Goal: Task Accomplishment & Management: Manage account settings

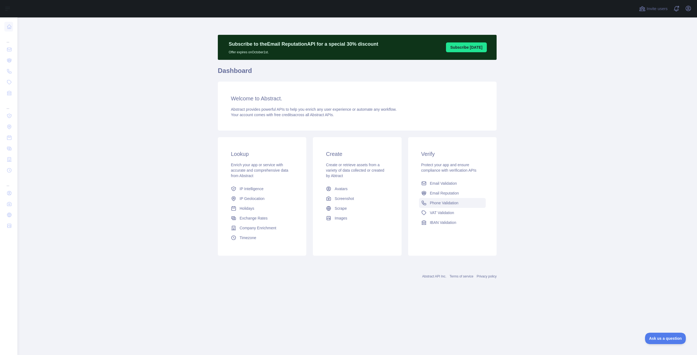
click at [458, 202] on span "Phone Validation" at bounding box center [444, 202] width 29 height 5
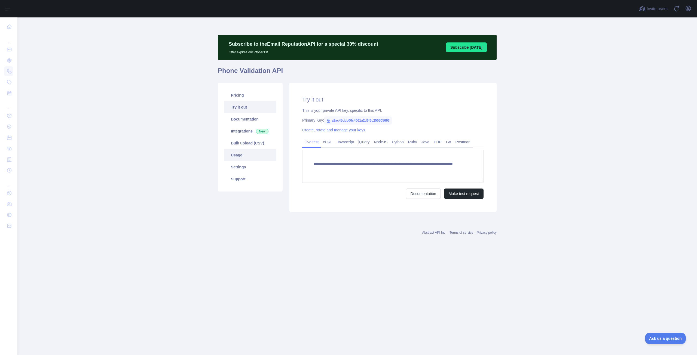
click at [238, 158] on link "Usage" at bounding box center [250, 155] width 52 height 12
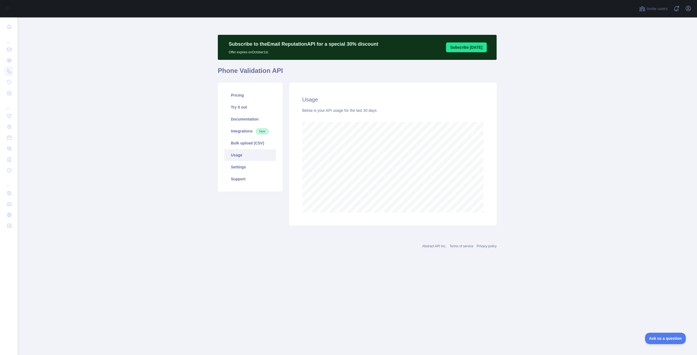
scroll to position [338, 679]
click at [246, 98] on link "Pricing" at bounding box center [250, 95] width 52 height 12
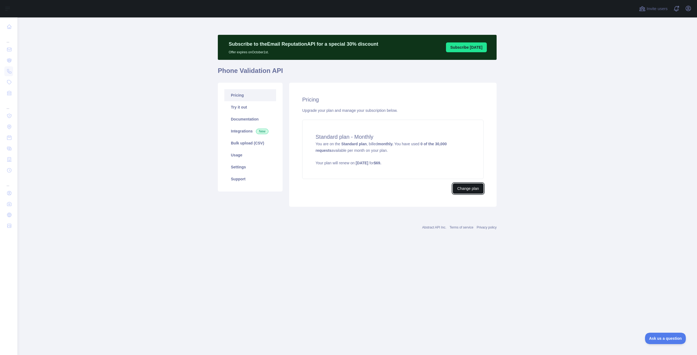
click at [470, 188] on button "Change plan" at bounding box center [468, 188] width 31 height 10
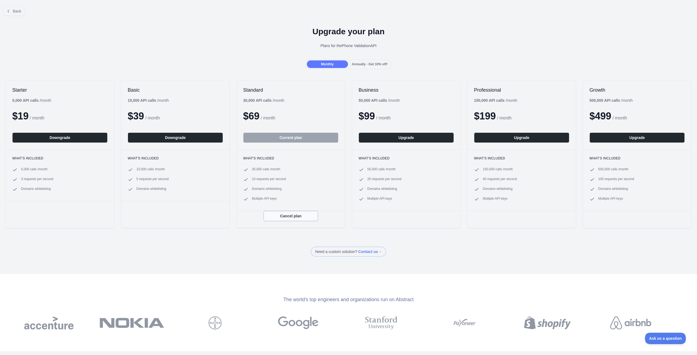
click at [276, 215] on button "Cancel plan" at bounding box center [290, 216] width 54 height 10
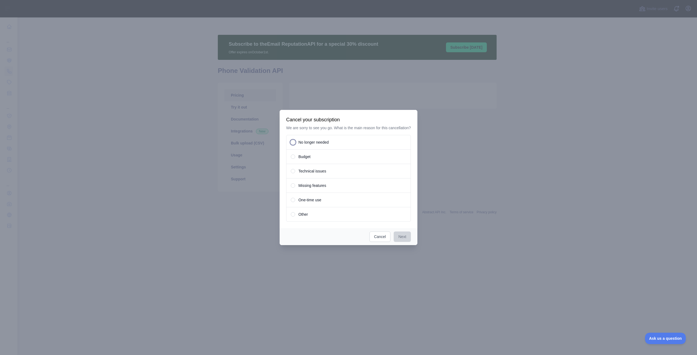
click at [301, 214] on span "Other" at bounding box center [303, 214] width 10 height 5
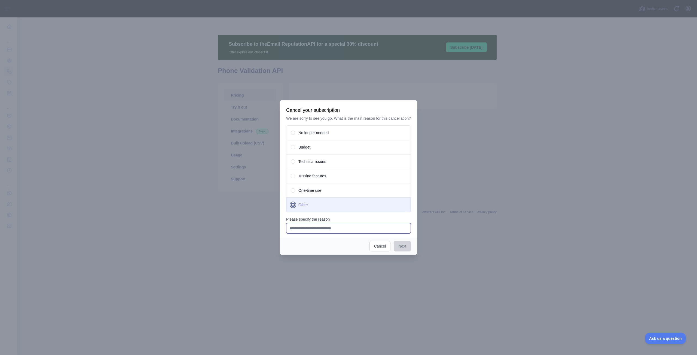
click at [307, 230] on input "Please specify the reason" at bounding box center [348, 228] width 125 height 10
type input "**********"
click at [394, 240] on div "Next Cancel" at bounding box center [348, 246] width 138 height 17
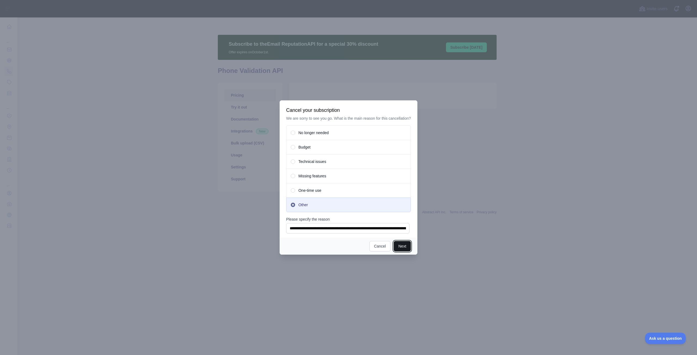
click at [405, 244] on button "Next" at bounding box center [401, 246] width 17 height 10
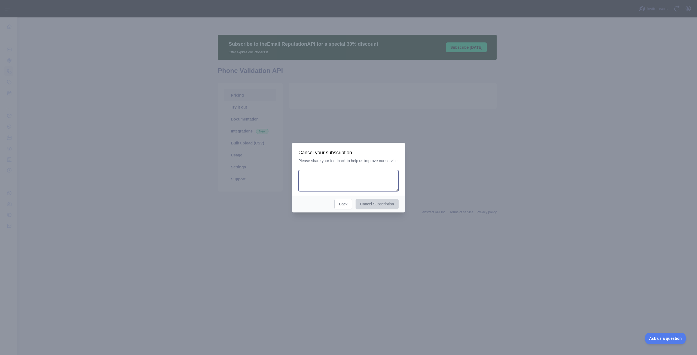
click at [328, 178] on textarea at bounding box center [348, 180] width 100 height 21
type textarea "**********"
click at [381, 202] on button "Cancel Subscription" at bounding box center [376, 204] width 43 height 10
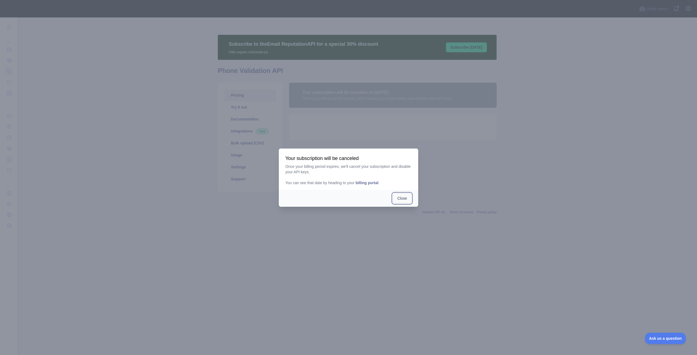
click at [399, 200] on button "Close" at bounding box center [401, 198] width 19 height 10
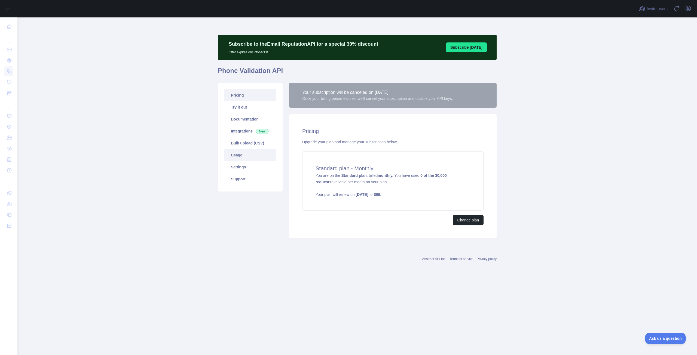
click at [237, 149] on link "Usage" at bounding box center [250, 155] width 52 height 12
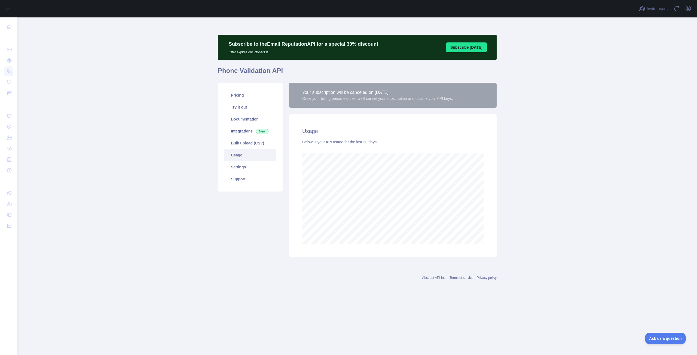
scroll to position [338, 679]
click at [245, 169] on link "Settings" at bounding box center [250, 167] width 52 height 12
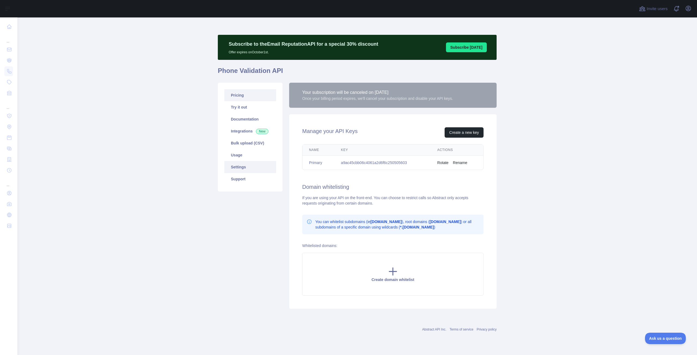
click at [236, 99] on link "Pricing" at bounding box center [250, 95] width 52 height 12
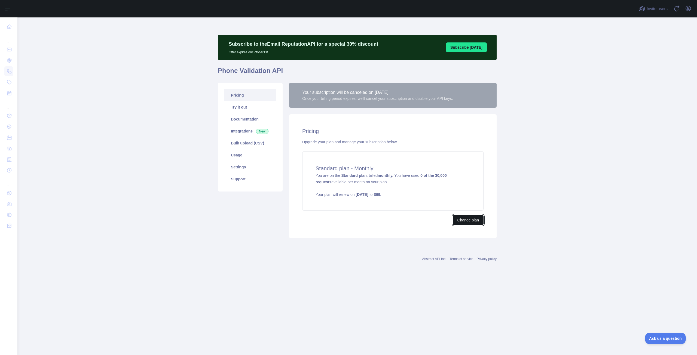
click at [467, 220] on button "Change plan" at bounding box center [468, 220] width 31 height 10
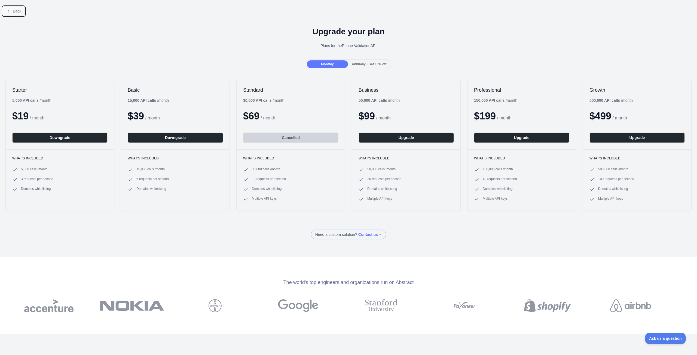
click at [14, 13] on span "Back" at bounding box center [17, 11] width 8 height 4
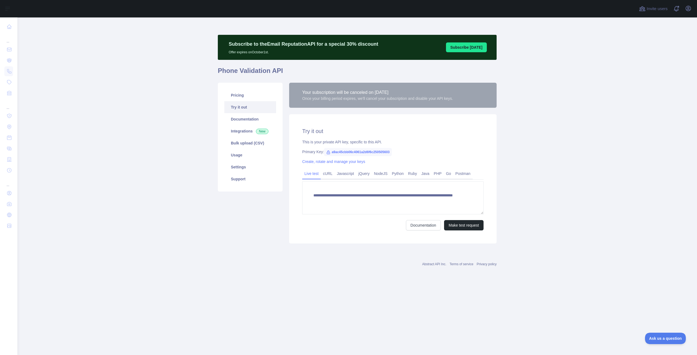
drag, startPoint x: 402, startPoint y: 90, endPoint x: 363, endPoint y: 92, distance: 39.0
click at [377, 92] on div "Your subscription will be canceled on [DATE]" at bounding box center [377, 92] width 151 height 7
click at [331, 101] on div "Once your billing period expires, we'll cancel your subscription and disable yo…" at bounding box center [377, 98] width 151 height 5
click at [230, 122] on link "Documentation" at bounding box center [250, 119] width 52 height 12
click at [241, 132] on link "Integrations New" at bounding box center [250, 131] width 52 height 12
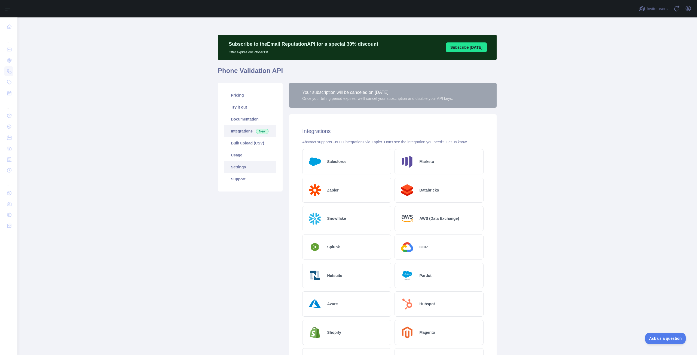
click at [247, 163] on link "Settings" at bounding box center [250, 167] width 52 height 12
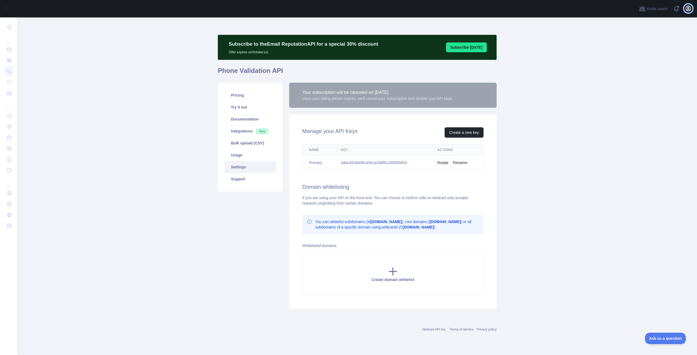
click at [687, 12] on button "Open user menu" at bounding box center [688, 8] width 9 height 9
click at [654, 57] on button "Billing" at bounding box center [661, 59] width 61 height 10
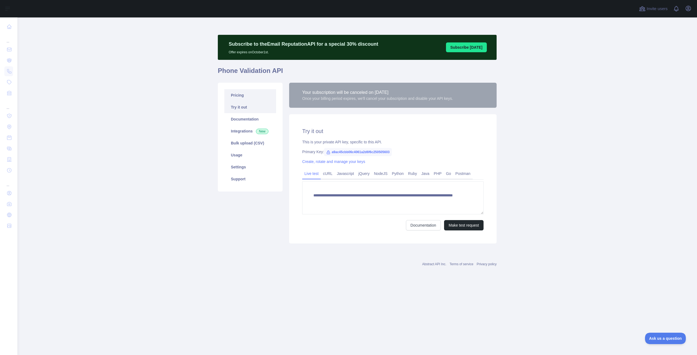
click at [244, 94] on link "Pricing" at bounding box center [250, 95] width 52 height 12
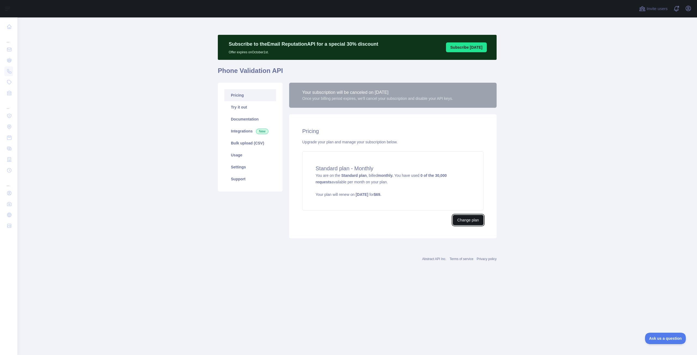
click at [462, 219] on button "Change plan" at bounding box center [468, 220] width 31 height 10
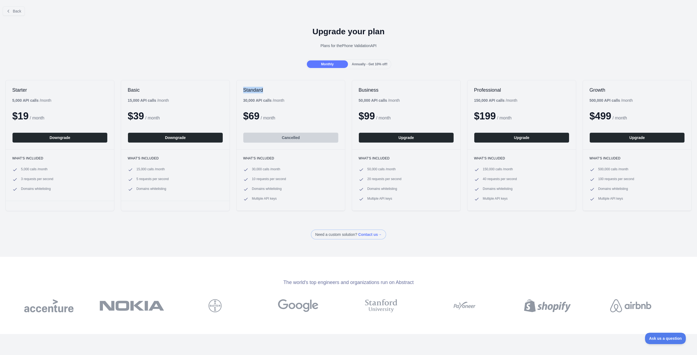
drag, startPoint x: 242, startPoint y: 90, endPoint x: 288, endPoint y: 90, distance: 45.7
click at [288, 90] on h2 "Standard" at bounding box center [290, 90] width 95 height 7
click at [288, 91] on h2 "Standard" at bounding box center [290, 90] width 95 height 7
drag, startPoint x: 244, startPoint y: 118, endPoint x: 293, endPoint y: 118, distance: 49.5
click at [293, 118] on div "$ 69 / month" at bounding box center [290, 116] width 95 height 11
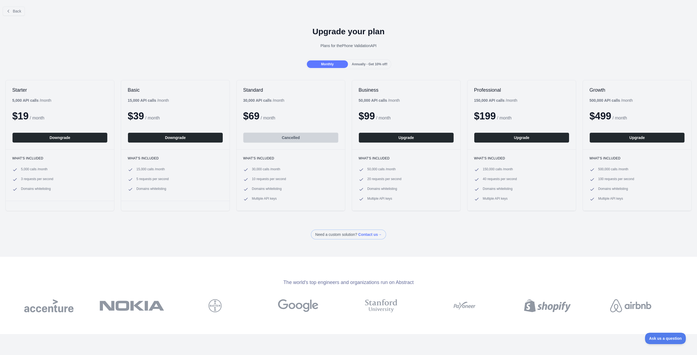
click at [241, 64] on div "Monthly Annually - Get 10% off!" at bounding box center [348, 64] width 697 height 10
click at [19, 9] on span "Back" at bounding box center [17, 11] width 8 height 4
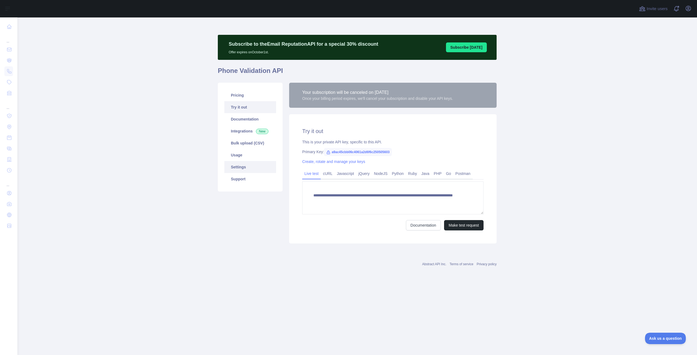
click at [249, 169] on link "Settings" at bounding box center [250, 167] width 52 height 12
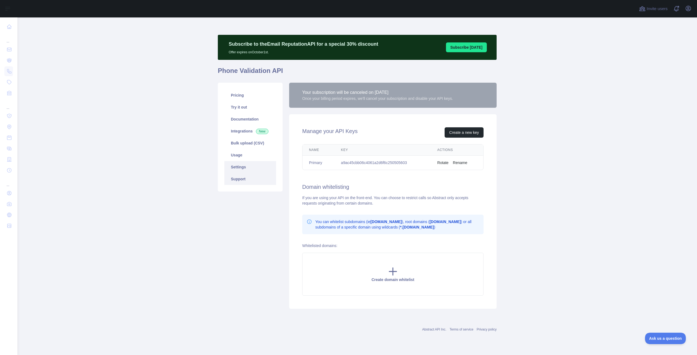
click at [250, 177] on link "Support" at bounding box center [250, 179] width 52 height 12
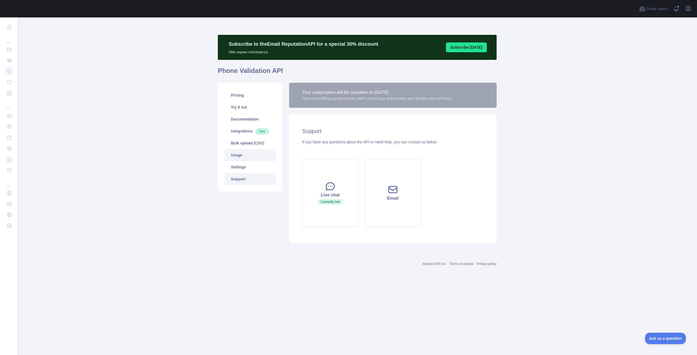
click at [244, 156] on link "Usage" at bounding box center [250, 155] width 52 height 12
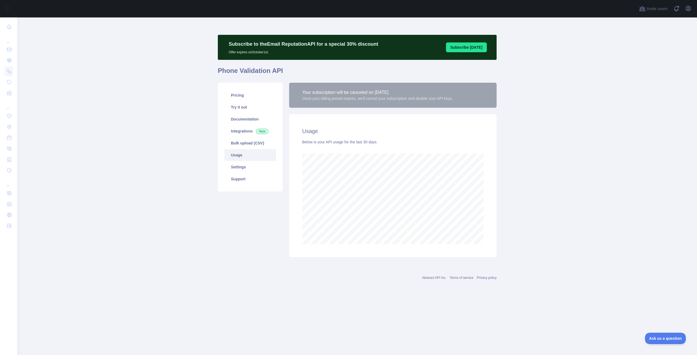
scroll to position [338, 679]
click at [253, 96] on link "Pricing" at bounding box center [250, 95] width 52 height 12
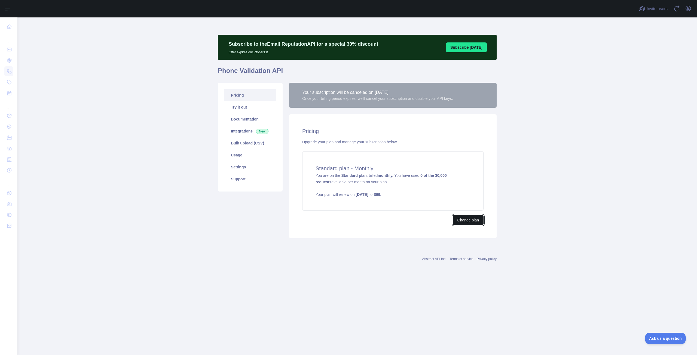
click at [481, 221] on button "Change plan" at bounding box center [468, 220] width 31 height 10
